Goal: Task Accomplishment & Management: Use online tool/utility

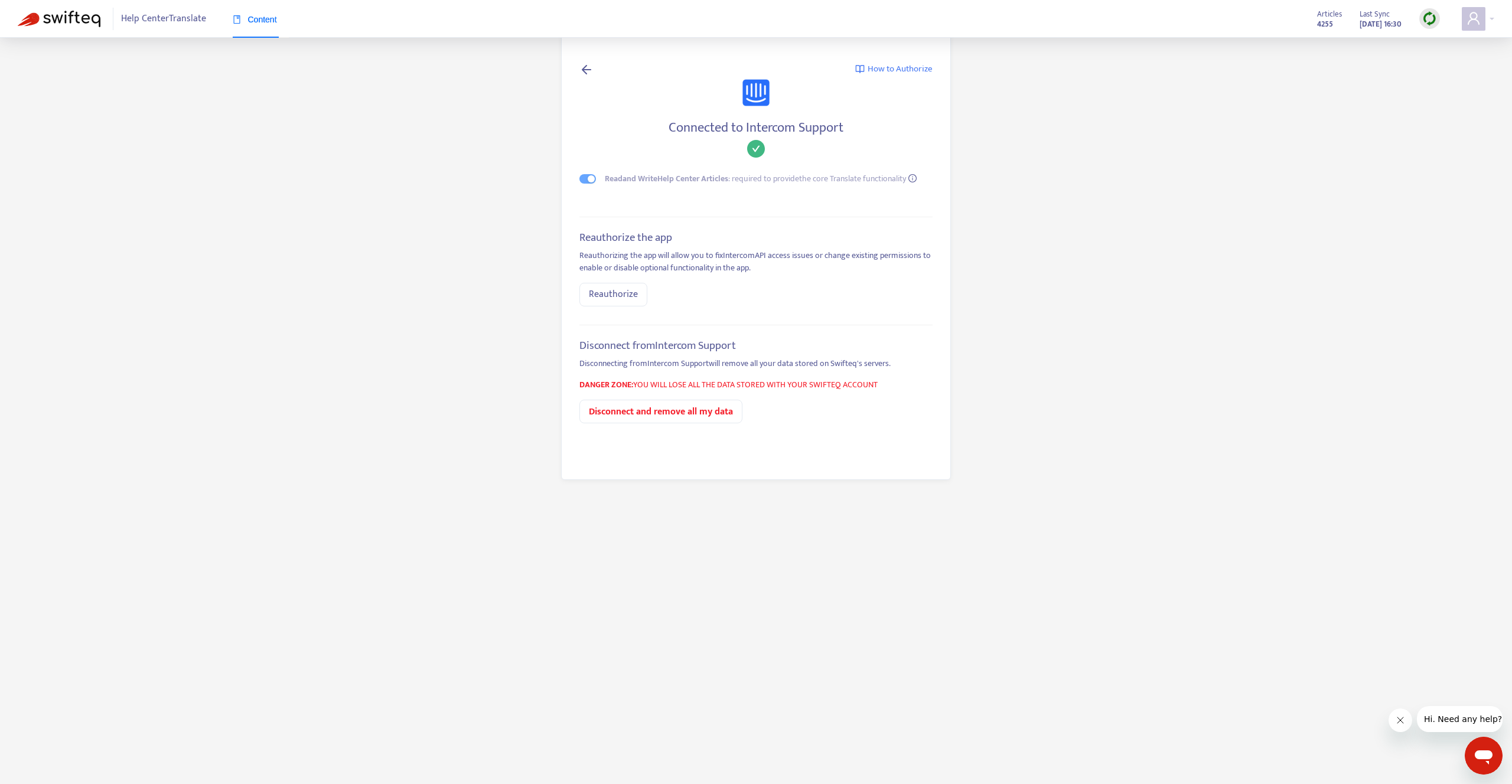
click at [589, 67] on icon at bounding box center [586, 69] width 14 height 15
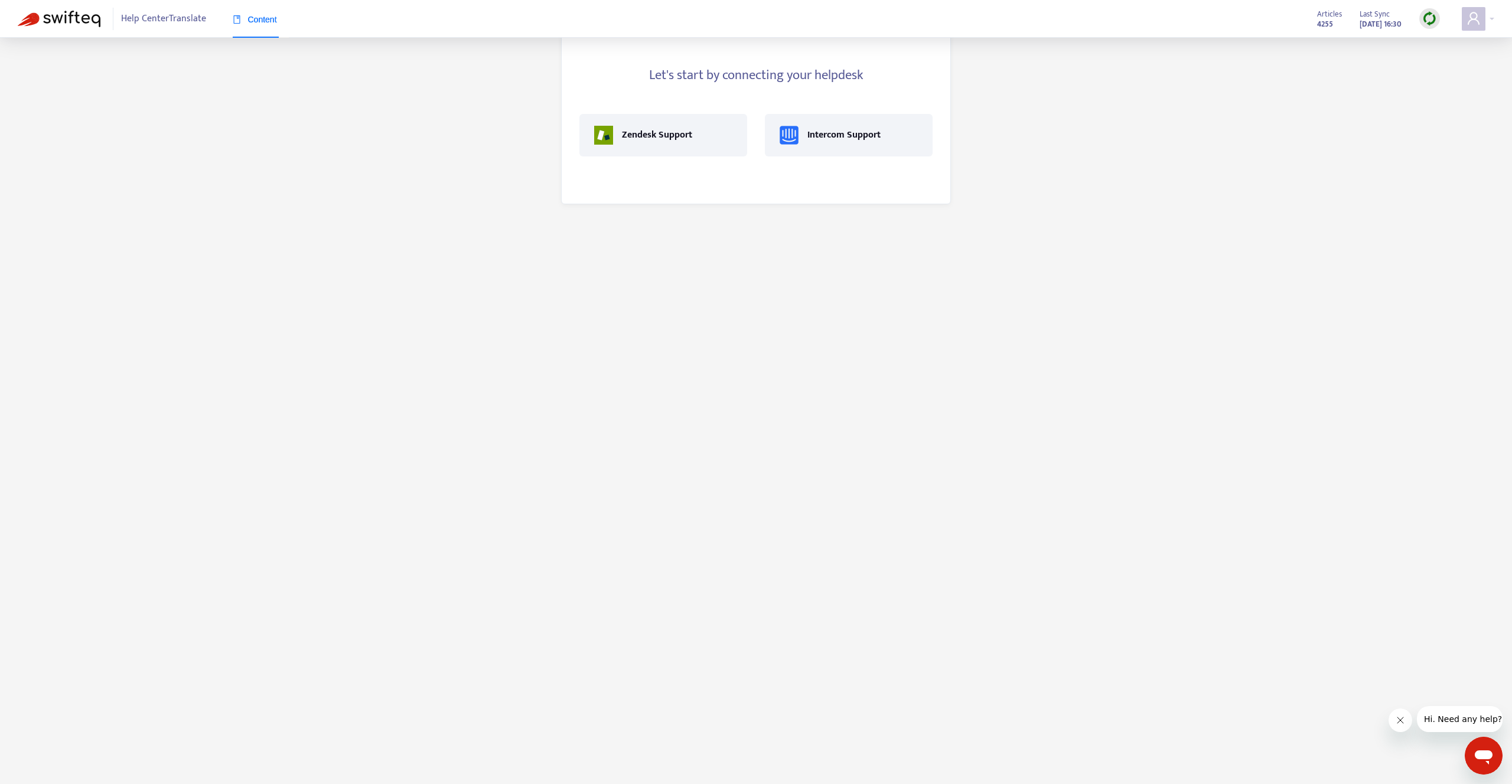
drag, startPoint x: 642, startPoint y: 387, endPoint x: 586, endPoint y: 233, distance: 163.9
click at [642, 387] on main "Let's start by connecting your helpdesk Zendesk Support Intercom Support" at bounding box center [756, 392] width 1512 height 784
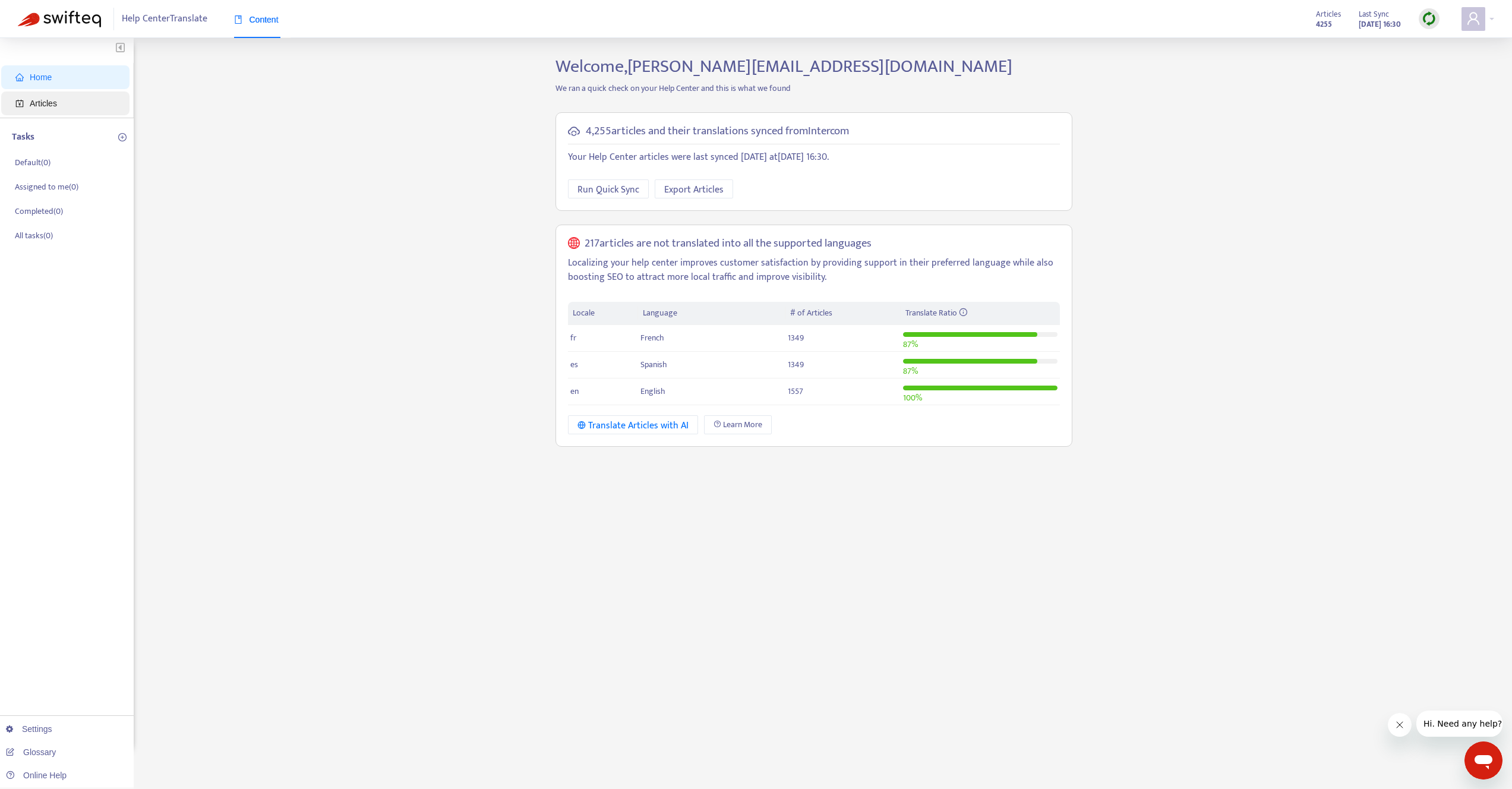
click at [49, 95] on span "Articles" at bounding box center [67, 103] width 105 height 24
